Goal: Obtain resource: Download file/media

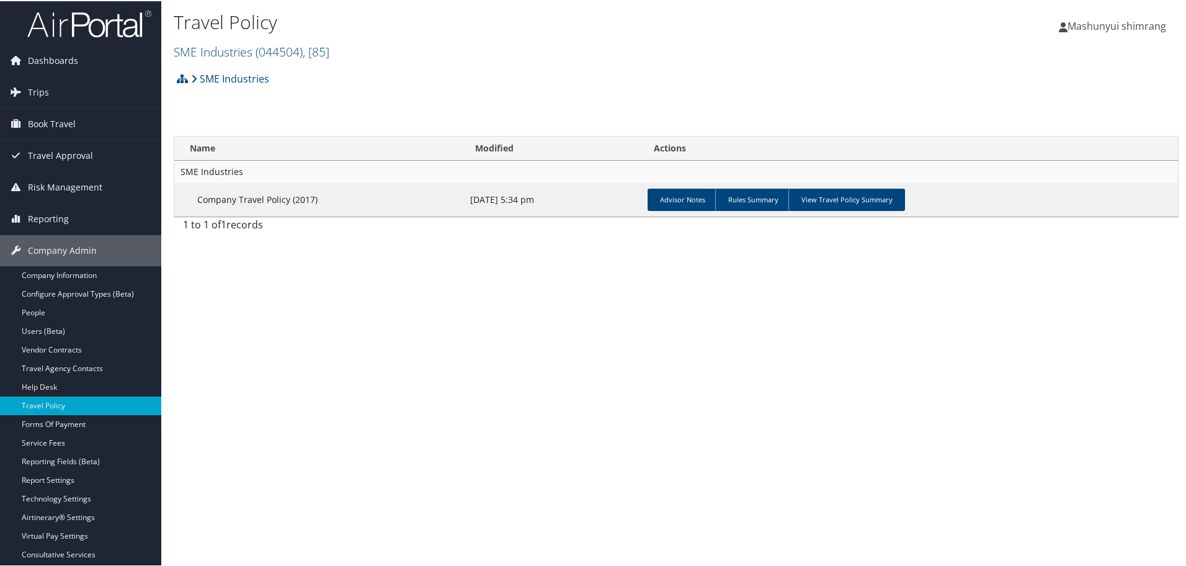
drag, startPoint x: 69, startPoint y: 25, endPoint x: 77, endPoint y: 24, distance: 7.5
click at [69, 25] on img at bounding box center [89, 22] width 124 height 29
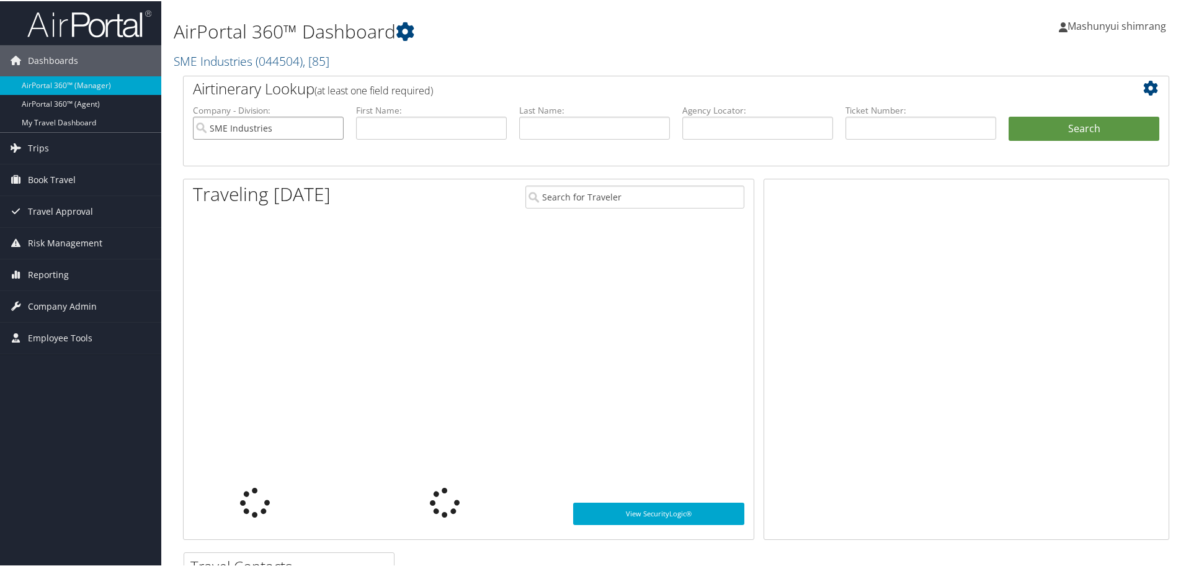
click at [336, 127] on input "SME Industries" at bounding box center [268, 126] width 151 height 23
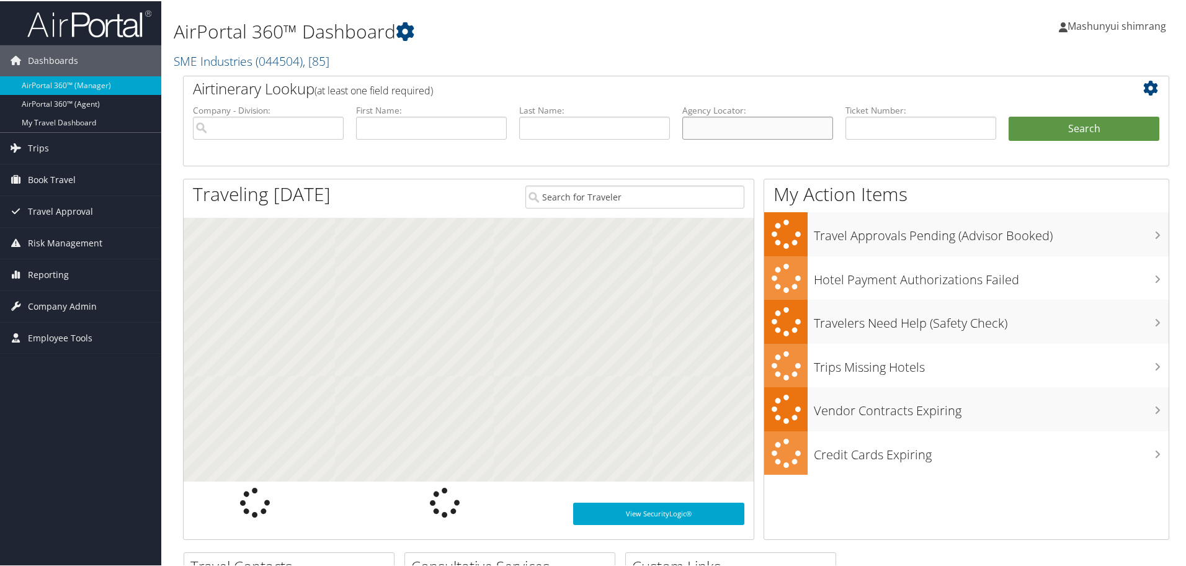
click at [725, 138] on input "text" at bounding box center [758, 126] width 151 height 23
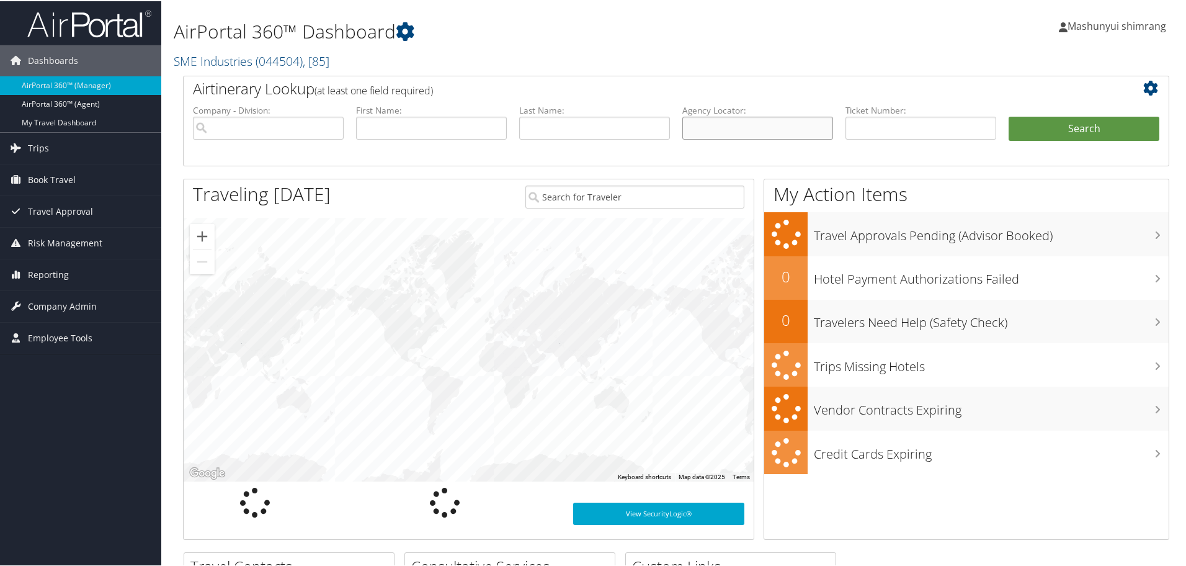
paste input "D9ML6P"
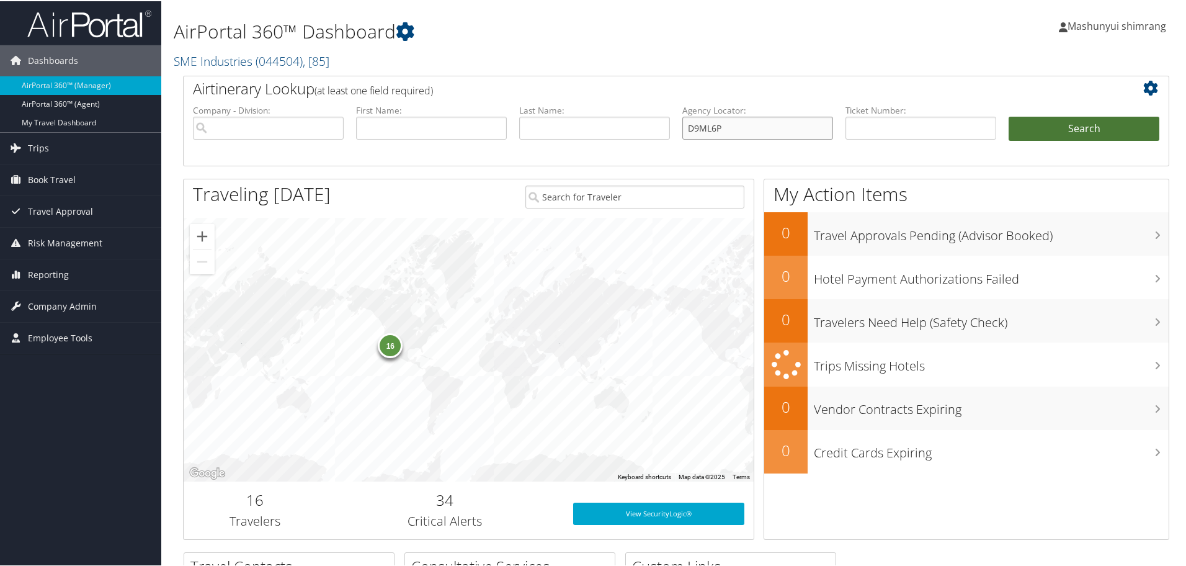
type input "D9ML6P"
click at [1067, 126] on button "Search" at bounding box center [1084, 127] width 151 height 25
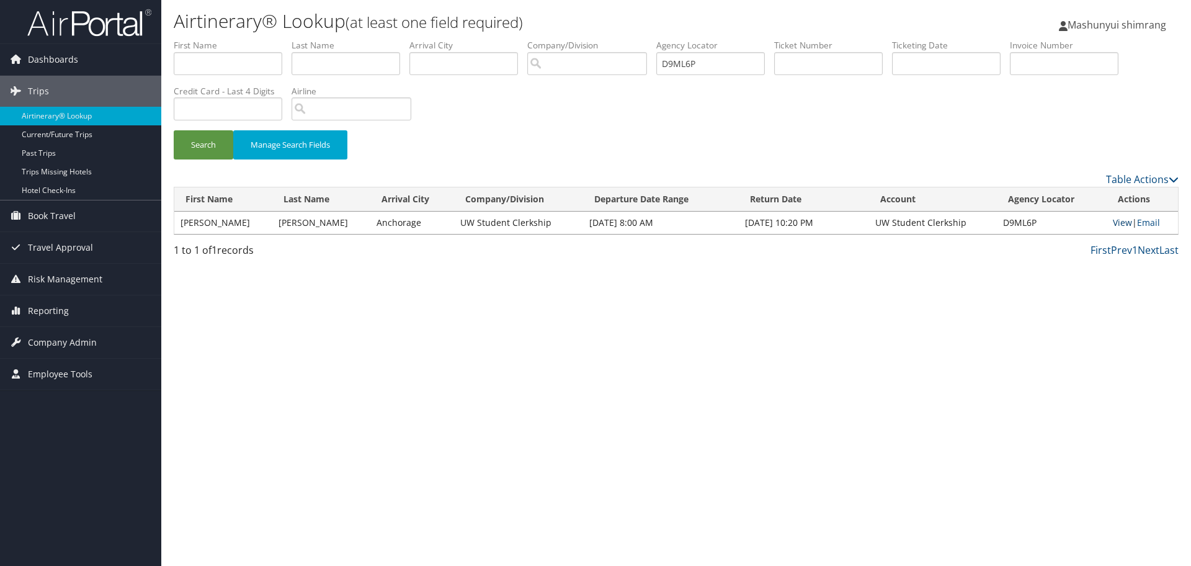
click at [1113, 224] on link "View" at bounding box center [1122, 223] width 19 height 12
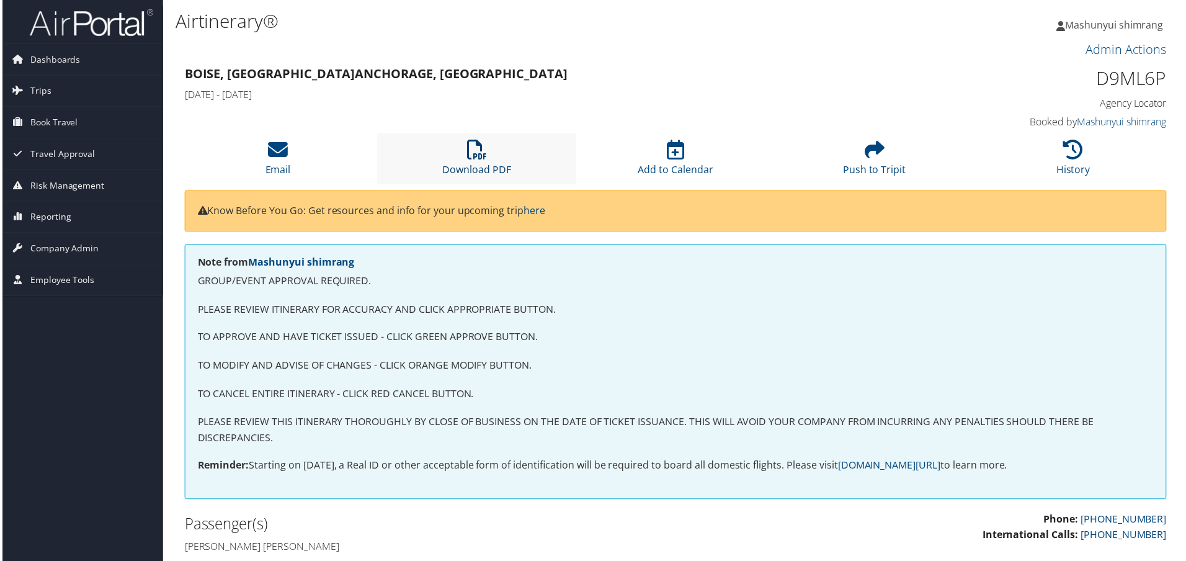
click at [475, 176] on link "Download PDF" at bounding box center [476, 162] width 69 height 30
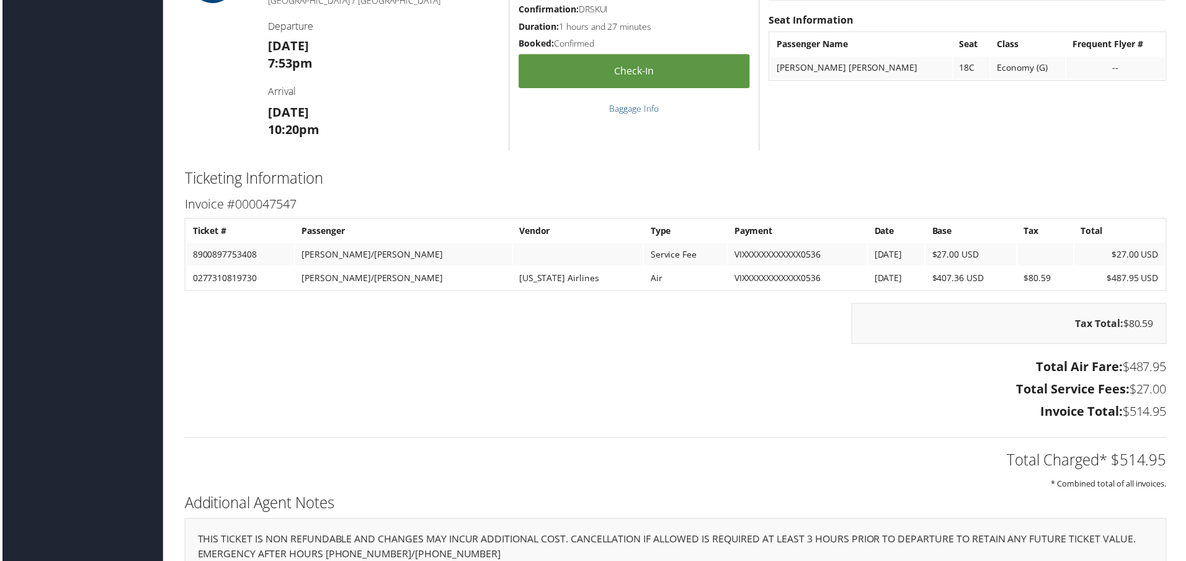
scroll to position [1612, 0]
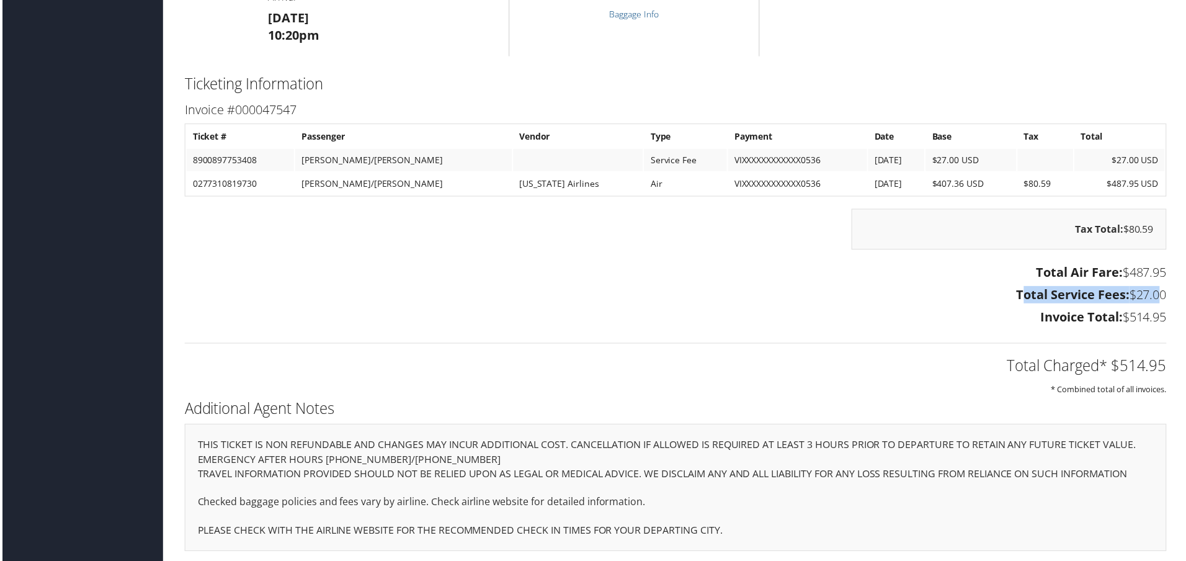
drag, startPoint x: 1016, startPoint y: 297, endPoint x: 1150, endPoint y: 298, distance: 134.0
click at [1150, 298] on h3 "Total Service Fees: $27.00" at bounding box center [676, 295] width 987 height 17
click at [1050, 336] on div "Total Charged* $514.95 * Combined total of all invoices." at bounding box center [676, 365] width 1005 height 66
drag, startPoint x: 1125, startPoint y: 315, endPoint x: 1169, endPoint y: 311, distance: 44.2
click at [1169, 311] on div "Total Air Fare: $487.95 Total Service Fees: $27.00 Invoice Total: $514.95" at bounding box center [676, 297] width 1005 height 69
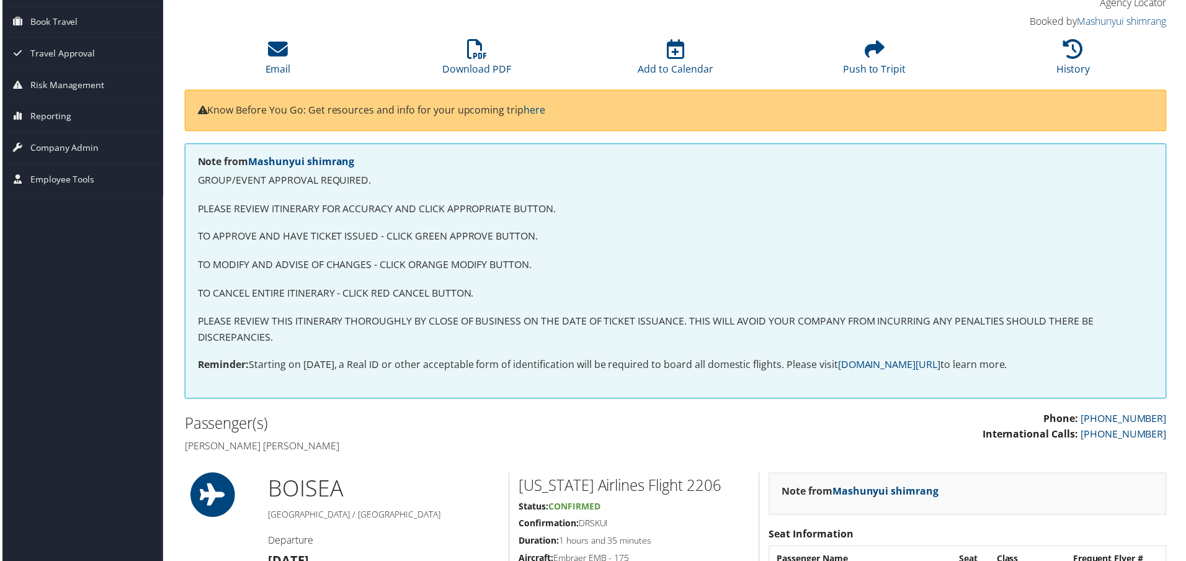
scroll to position [0, 0]
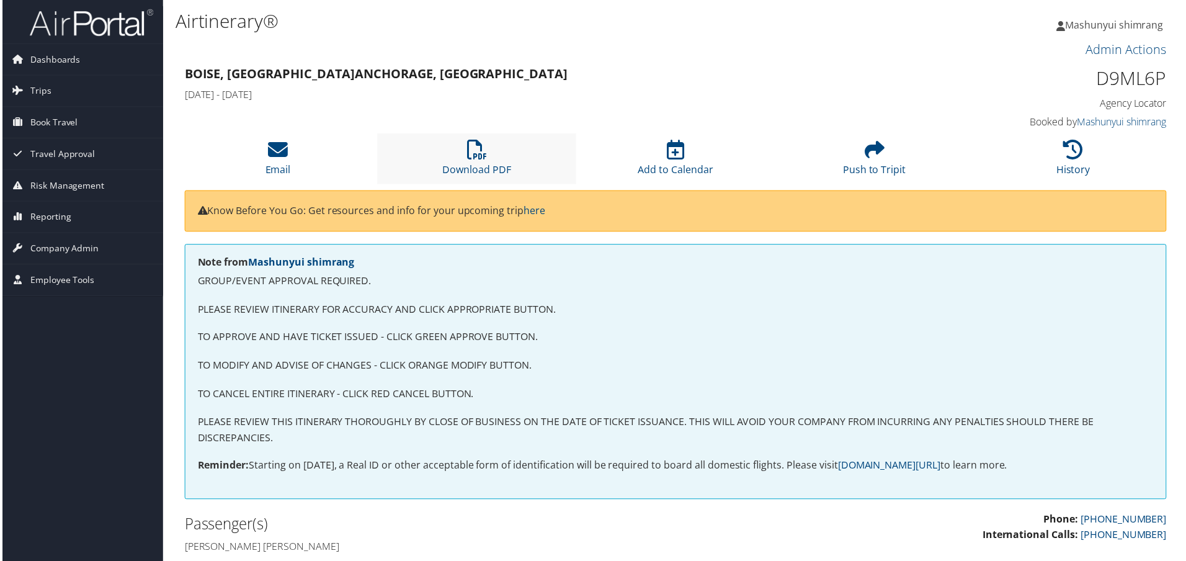
click at [445, 181] on li "Download PDF" at bounding box center [477, 159] width 200 height 50
